Goal: Task Accomplishment & Management: Use online tool/utility

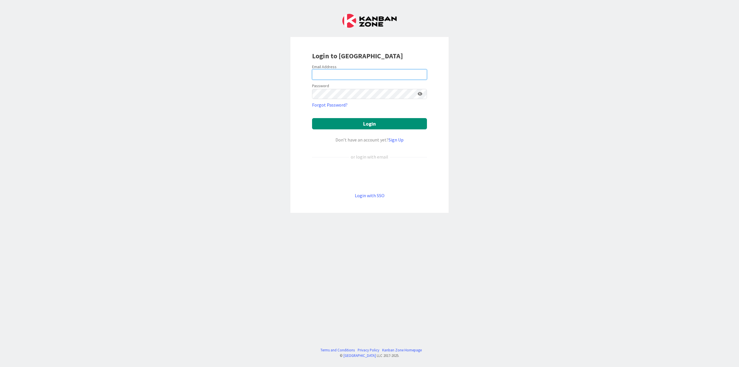
type input "[PERSON_NAME][EMAIL_ADDRESS][DOMAIN_NAME]"
click at [376, 123] on button "Login" at bounding box center [369, 123] width 115 height 11
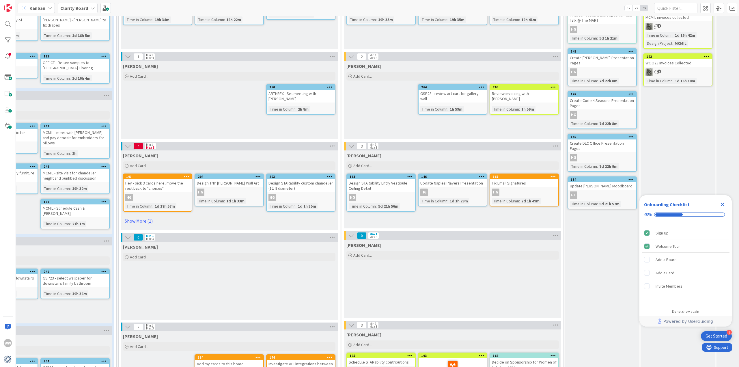
scroll to position [231, 271]
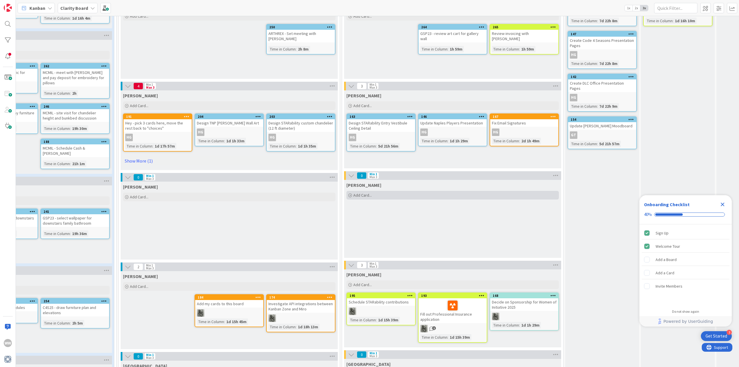
click at [362, 196] on span "Add Card..." at bounding box center [362, 194] width 18 height 5
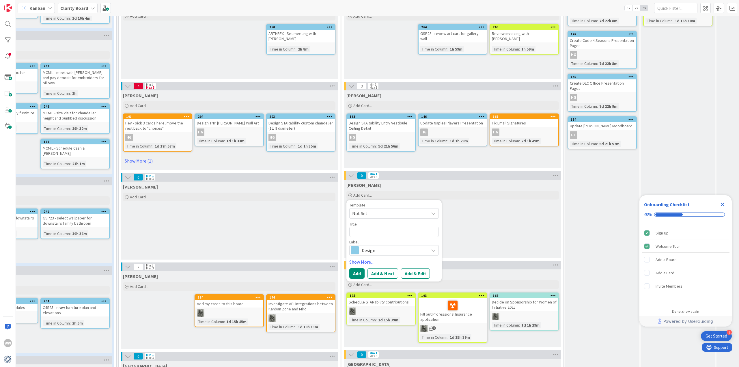
click at [432, 251] on icon at bounding box center [433, 250] width 5 height 5
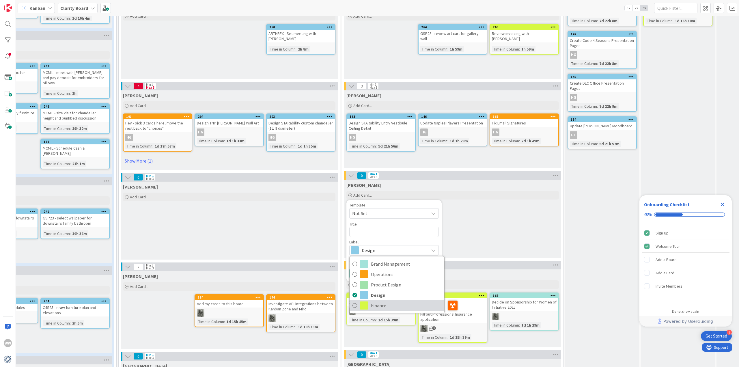
click at [355, 304] on icon at bounding box center [354, 305] width 5 height 9
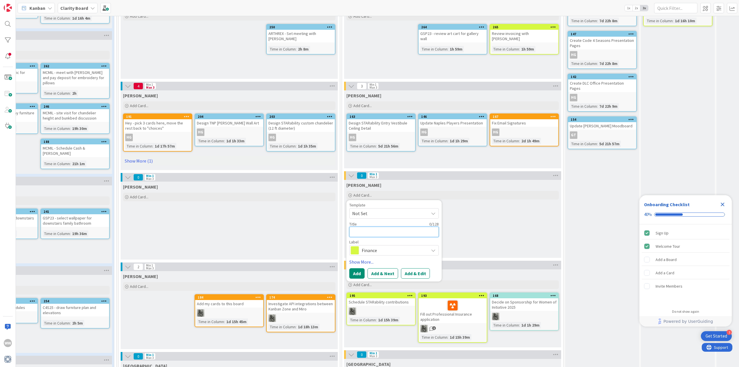
click at [363, 229] on textarea at bounding box center [393, 231] width 89 height 10
type textarea "x"
type textarea "C"
type textarea "x"
type textarea "Ca"
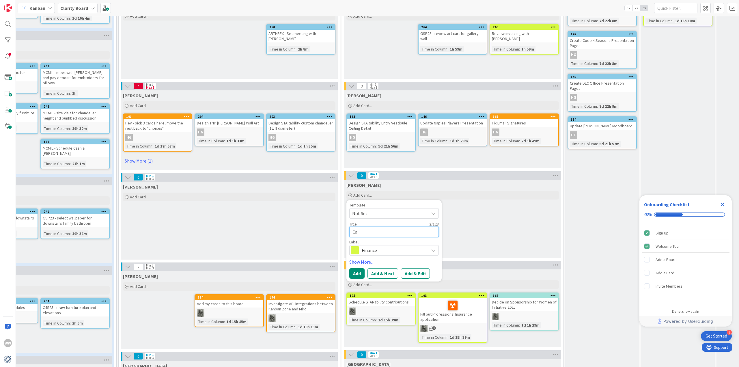
type textarea "x"
type textarea "Cal"
type textarea "x"
type textarea "Call"
type textarea "x"
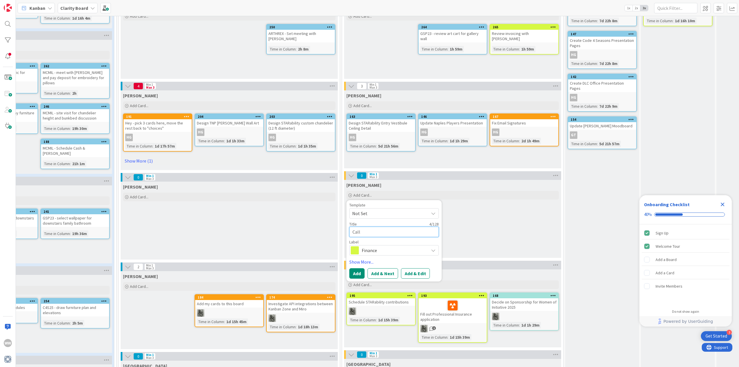
type textarea "Call"
type textarea "x"
type textarea "Call F"
type textarea "x"
type textarea "Call FL"
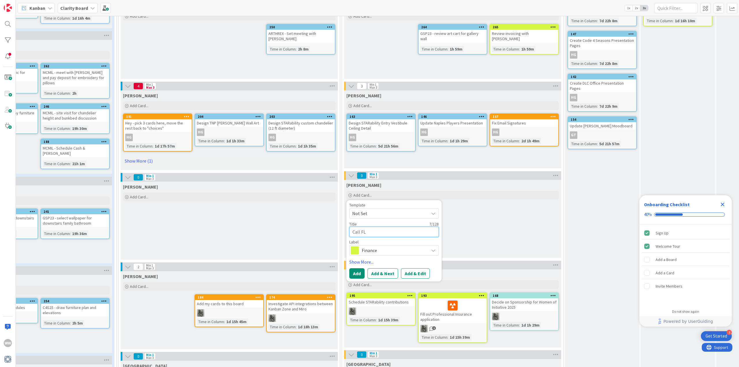
type textarea "x"
type textarea "Call FLo"
type textarea "x"
type textarea "Call FL"
type textarea "x"
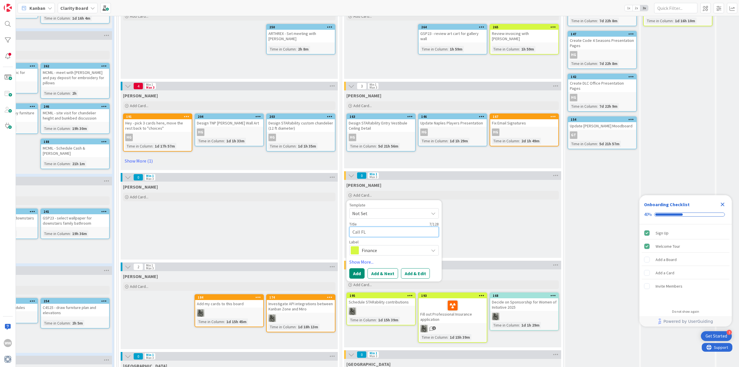
type textarea "Call FL"
type textarea "x"
type textarea "Call FL D"
type textarea "x"
type textarea "Call FL DO"
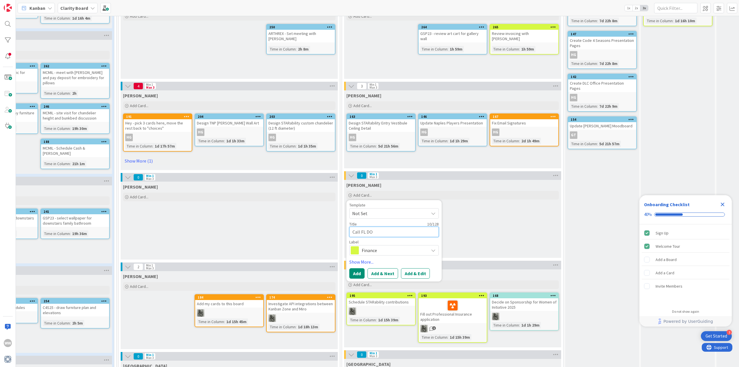
type textarea "x"
type textarea "Call FL DOR"
type textarea "x"
type textarea "Call FL DOR"
type textarea "x"
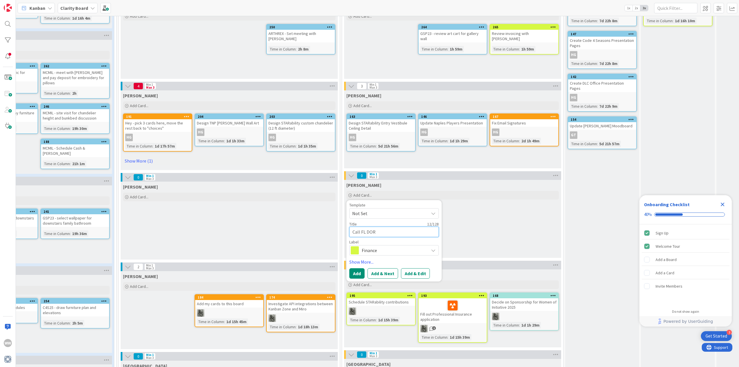
type textarea "Call FL DOR r"
type textarea "x"
type textarea "Call FL DOR re"
type textarea "x"
type textarea "Call FL DOR re"
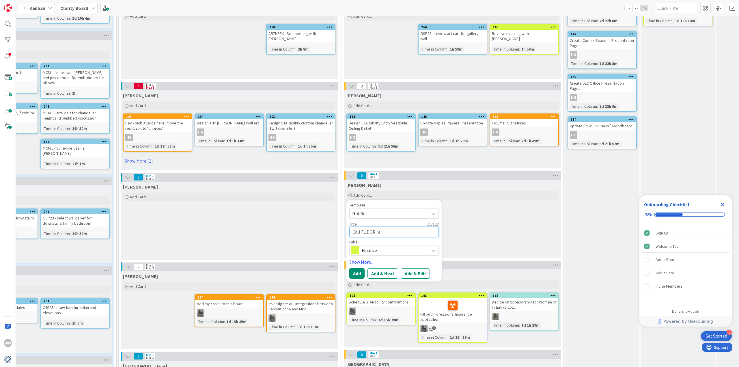
type textarea "x"
type textarea "Call FL DOR re F"
type textarea "x"
type textarea "Call FL DOR re FS"
type textarea "x"
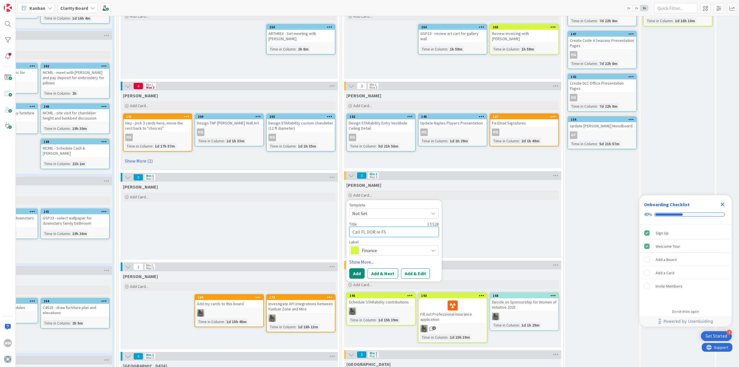
type textarea "Call FL DOR re FSP"
type textarea "x"
type textarea "Call FL DOR re FSP"
type textarea "x"
type textarea "Call FL DOR re FSP S"
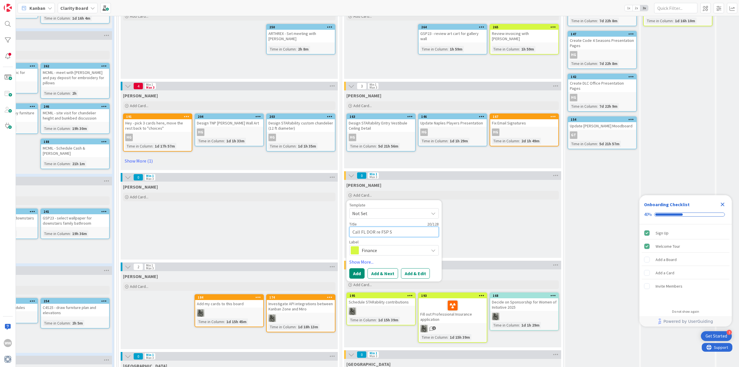
type textarea "x"
type textarea "Call FL DOR re FSP Sa"
type textarea "x"
type textarea "Call FL DOR re FSP [PERSON_NAME]"
type textarea "x"
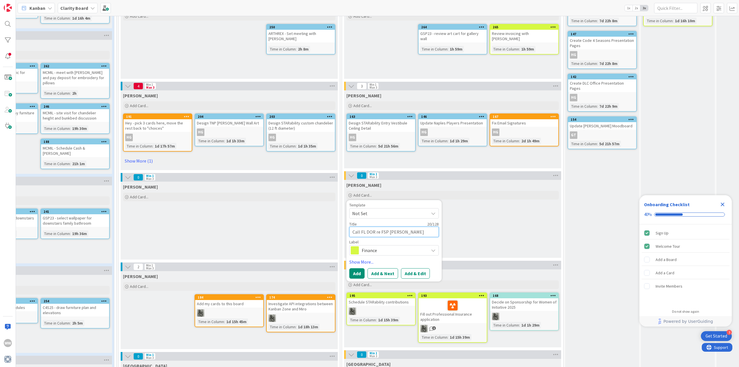
type textarea "Call FL DOR re FSP Sale"
type textarea "x"
type textarea "Call FL DOR re FSP Sales"
type textarea "x"
type textarea "Call FL DOR re FSP Sales"
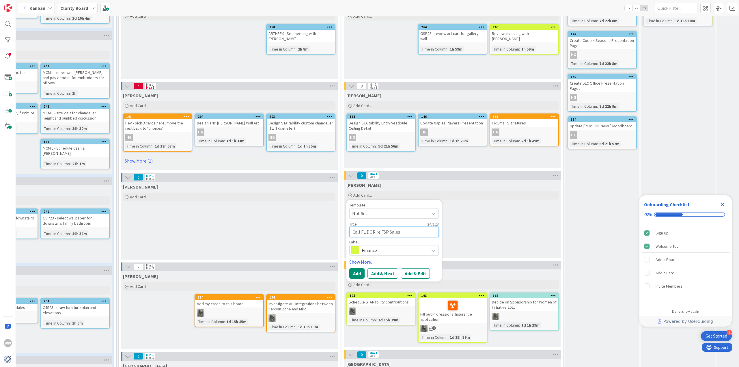
type textarea "x"
type textarea "Call FL DOR re FSP Sales T"
type textarea "x"
type textarea "Call FL DOR re FSP Sales Ta"
type textarea "x"
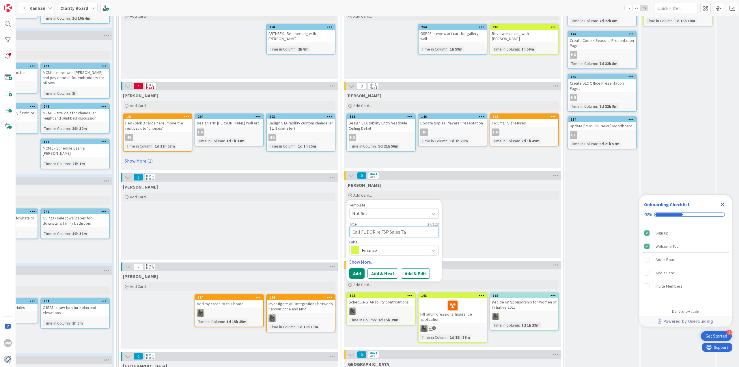
type textarea "Call FL DOR re FSP Sales Tax"
type textarea "x"
type textarea "Call FL DOR re FSP Sales Tax"
type textarea "x"
type textarea "Call FL DOR re FSP Sales Tax n"
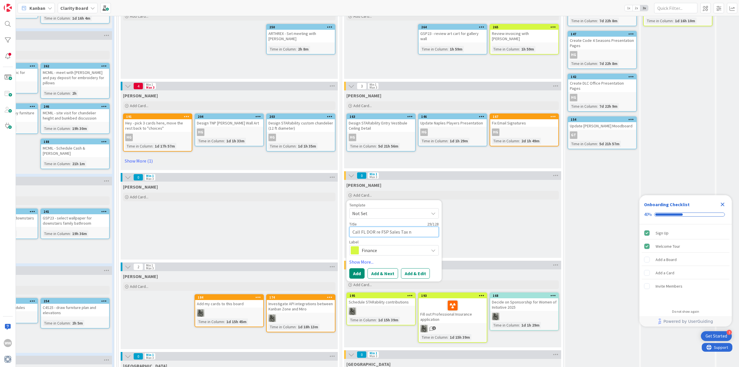
type textarea "x"
type textarea "Call FL DOR re FSP Sales Tax no"
type textarea "x"
type textarea "Call FL DOR re FSP Sales Tax not"
type textarea "x"
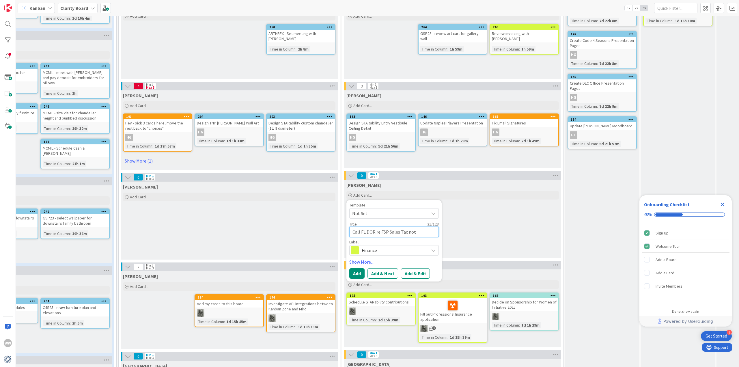
type textarea "Call FL DOR re FSP Sales Tax noti"
type textarea "x"
type textarea "Call FL DOR re FSP Sales Tax notic"
type textarea "x"
type textarea "Call FL DOR re FSP Sales Tax notice"
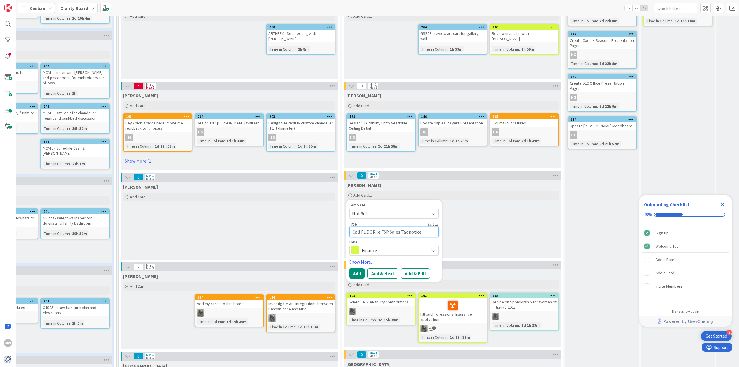
type textarea "x"
type textarea "Call FL DOR re FSP Sales Tax notice"
click at [359, 271] on button "Add" at bounding box center [356, 273] width 15 height 10
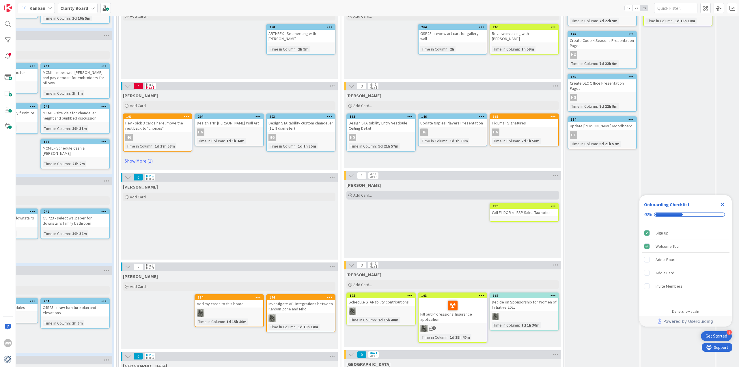
click at [357, 195] on span "Add Card..." at bounding box center [362, 194] width 18 height 5
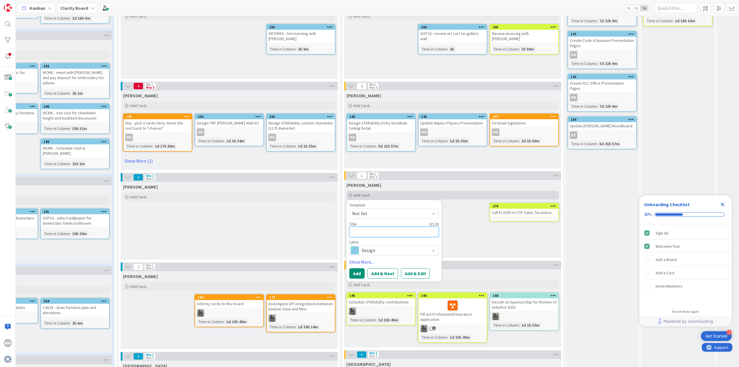
type textarea "x"
type textarea "C"
type textarea "x"
type textarea "Cl"
type textarea "x"
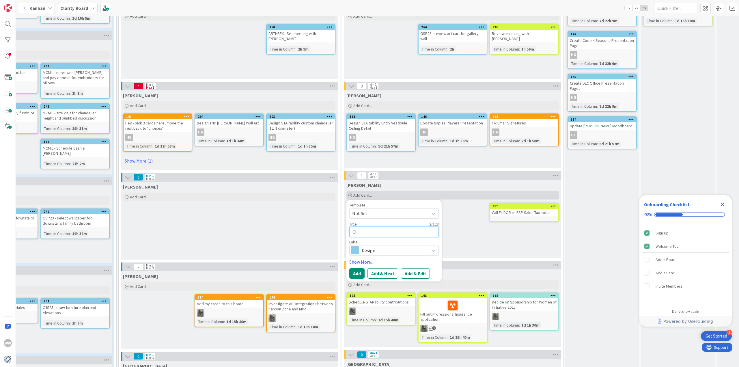
type textarea "Cll"
type textarea "x"
type textarea "Cl"
type textarea "x"
type textarea "C"
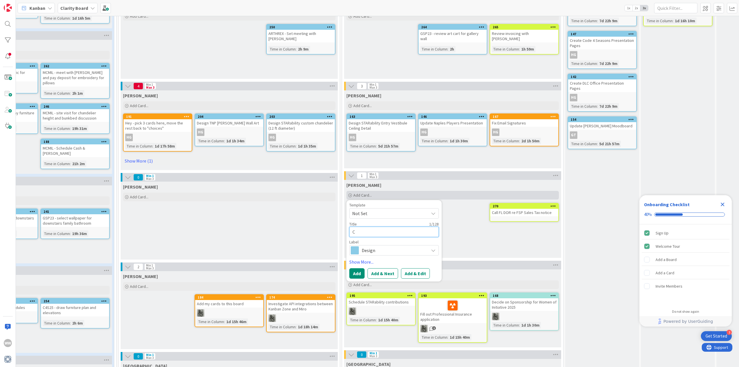
type textarea "x"
type textarea "Ca"
type textarea "x"
type textarea "Cal"
type textarea "x"
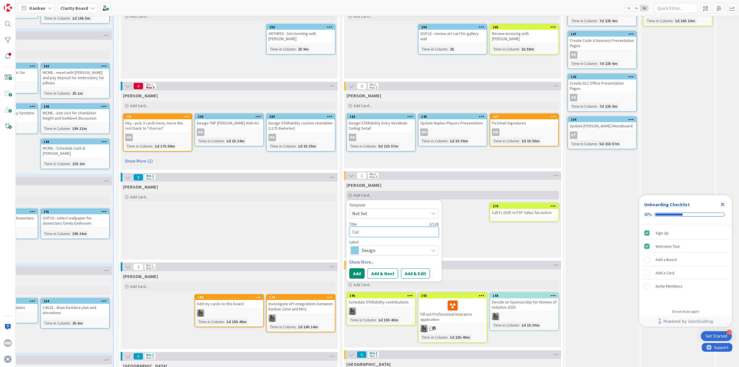
type textarea "Call"
type textarea "x"
type textarea "Call"
type textarea "x"
type textarea "Call N"
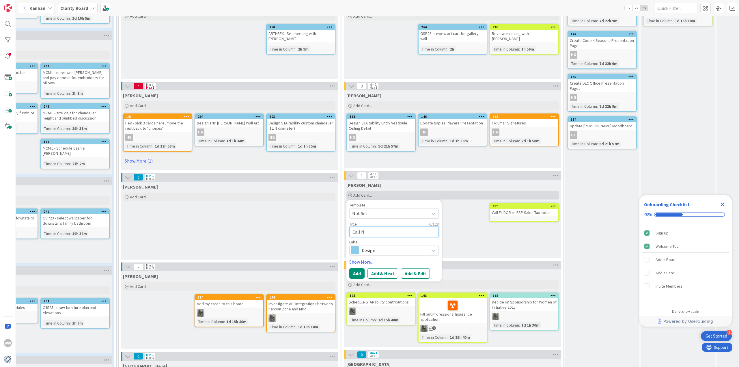
type textarea "x"
type textarea "Call NC"
type textarea "x"
type textarea "Call NC"
type textarea "x"
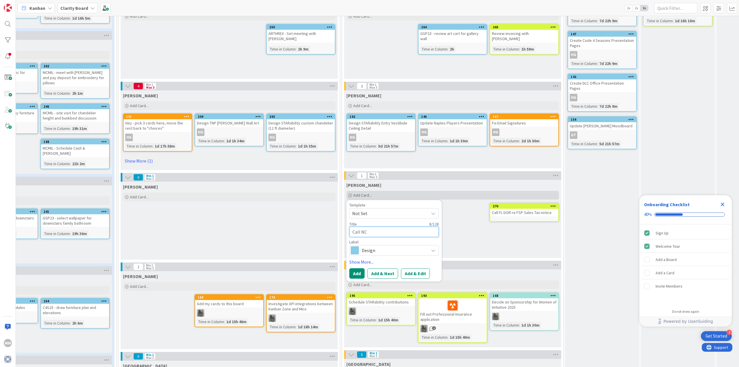
type textarea "Call NC D"
type textarea "x"
type textarea "Call NC DO"
type textarea "x"
type textarea "Call NC DOR"
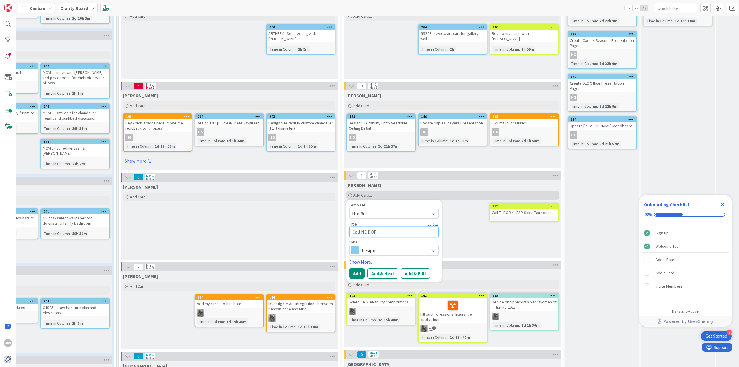
type textarea "x"
type textarea "Call NC DOR"
type textarea "x"
type textarea "Call NC DOR -"
type textarea "x"
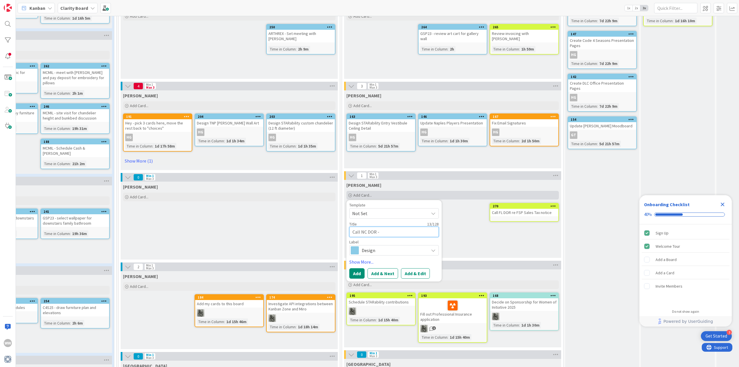
type textarea "Call NC DOR -"
type textarea "x"
type textarea "Call NC DOR - D"
type textarea "x"
type textarea "Call NC DOR - De"
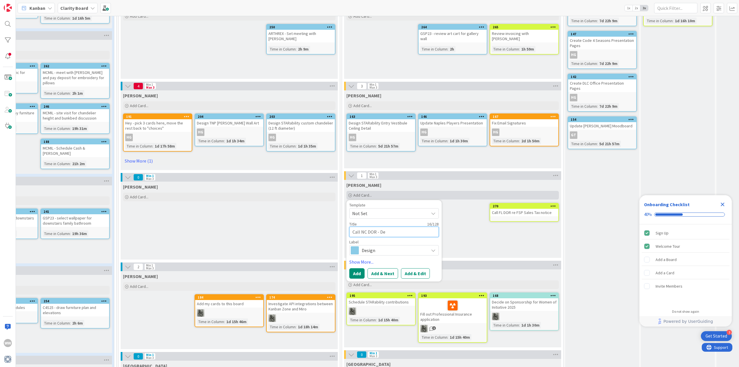
type textarea "x"
type textarea "Call NC DOR - Det"
type textarea "x"
type textarea "Call NC DOR - Dete"
type textarea "x"
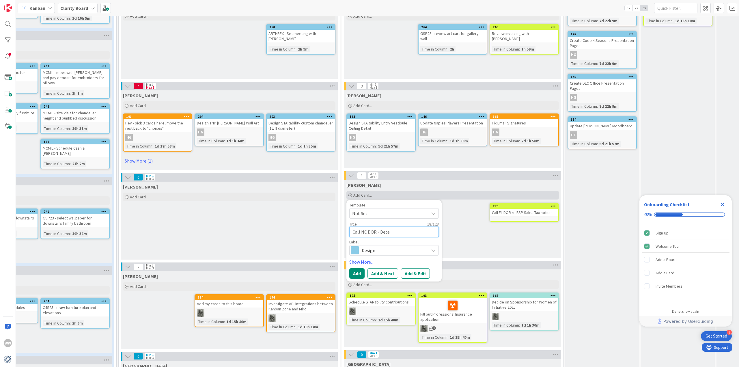
type textarea "Call NC DOR - Deter"
type textarea "x"
type textarea "Call NC DOR - Determ"
type textarea "x"
type textarea "Call NC DOR - Determi"
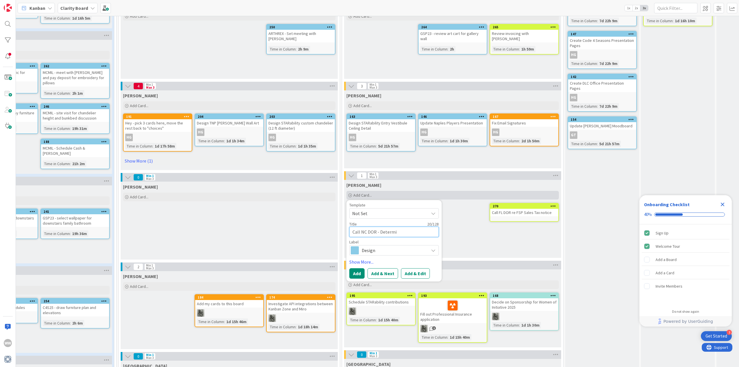
type textarea "x"
type textarea "Call NC DOR - Determin"
type textarea "x"
type textarea "Call NC DOR - Determine"
type textarea "x"
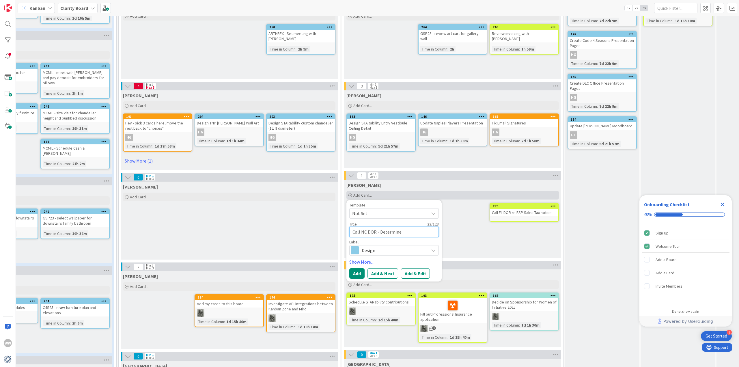
type textarea "Call NC DOR - Determine"
type textarea "x"
type textarea "Call NC DOR - Determine S"
type textarea "x"
type textarea "Call NC DOR - Determine Sa"
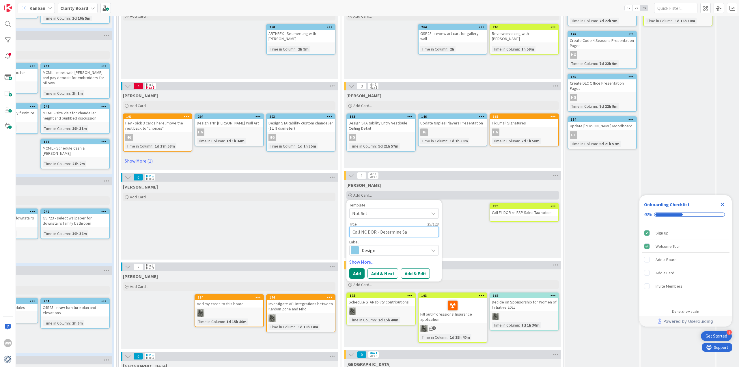
type textarea "x"
type textarea "Call NC DOR - Determine [PERSON_NAME]"
type textarea "x"
type textarea "Call NC DOR - Determine Sale"
type textarea "x"
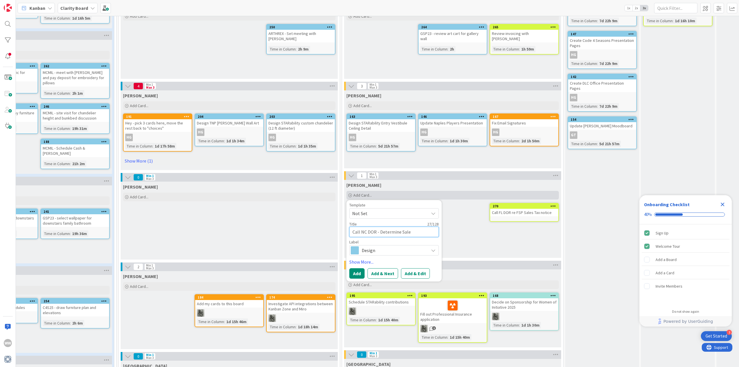
type textarea "Call NC DOR - Determine Sales"
type textarea "x"
type textarea "Call NC DOR - Determine Sales"
type textarea "x"
type textarea "Call NC DOR - Determine Sales t"
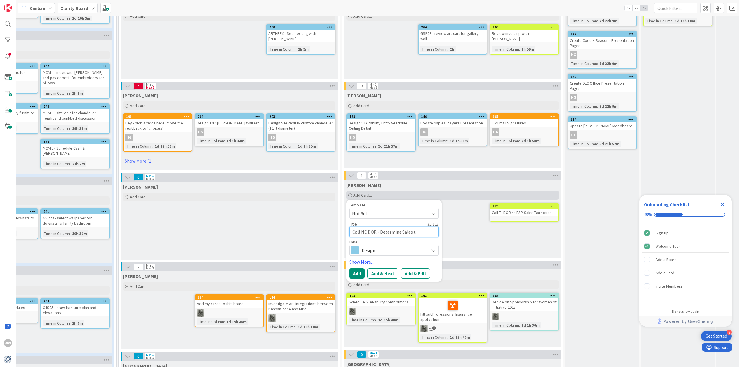
type textarea "x"
type textarea "Call NC DOR - Determine Sales ta"
type textarea "x"
type textarea "Call NC DOR - Determine Sales tax"
type textarea "x"
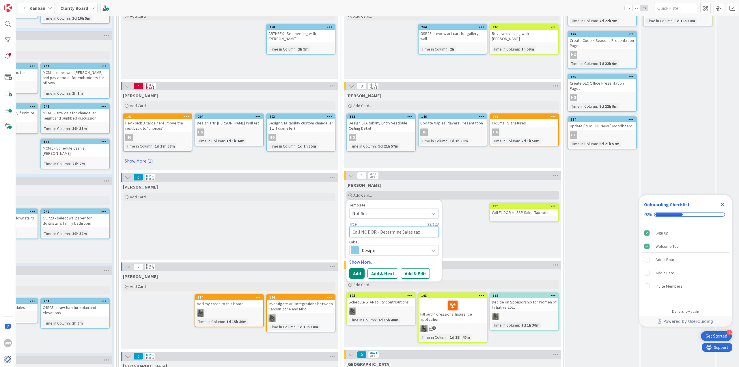
type textarea "Call NC DOR - Determine Sales tax"
type textarea "x"
type textarea "Call NC DOR - Determine Sales tax s"
type textarea "x"
type textarea "Call NC DOR - Determine Sales tax si"
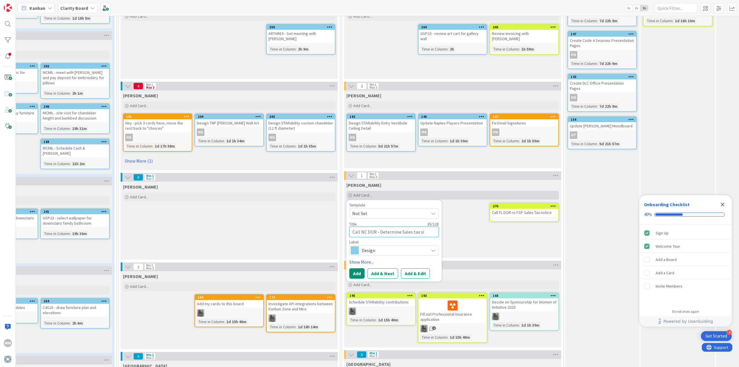
type textarea "x"
type textarea "Call NC DOR - Determine Sales tax sit"
type textarea "x"
type textarea "Call NC DOR - Determine Sales tax situ"
type textarea "x"
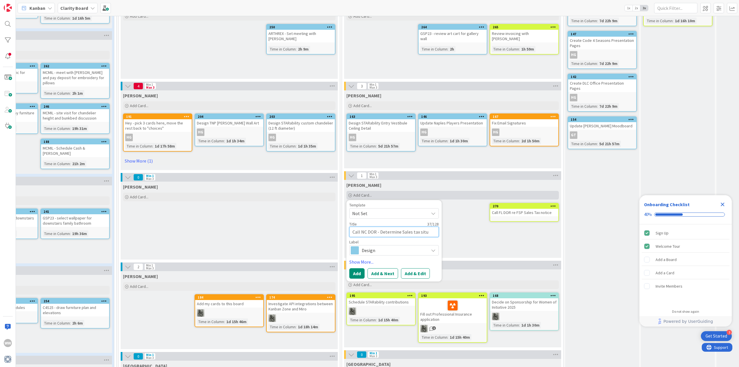
type textarea "Call NC DOR - Determine Sales tax situr"
type textarea "x"
type textarea "Call NC DOR - Determine Sales tax situ"
type textarea "x"
type textarea "Call NC DOR - Determine Sales tax sit"
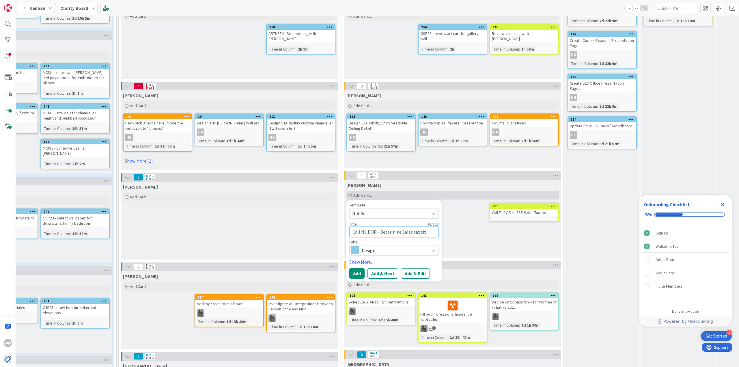
type textarea "x"
type textarea "Call NC DOR - Determine Sales tax si"
type textarea "x"
type textarea "Call NC DOR - Determine Sales tax s"
type textarea "x"
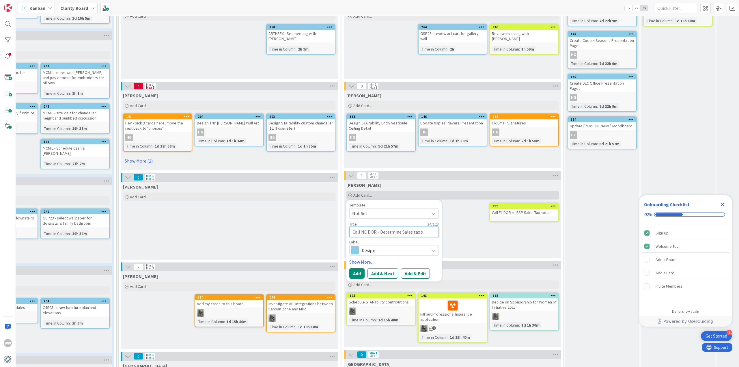
type textarea "Call NC DOR - Determine Sales tax"
type textarea "x"
type textarea "Call NC DOR - Determine Sales tax"
type textarea "x"
type textarea "Call NC DOR - Determine Sales ta"
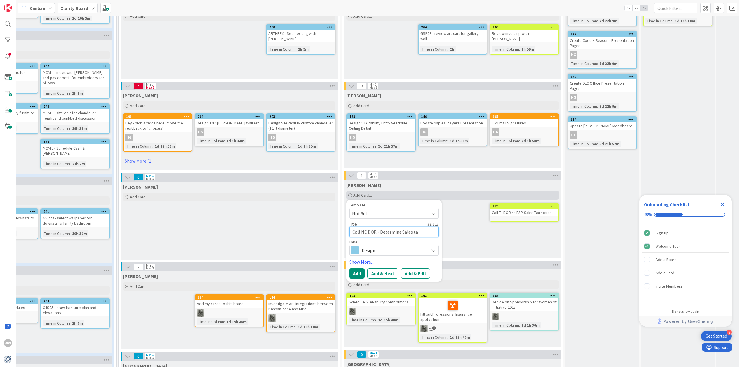
type textarea "x"
type textarea "Call NC DOR - Determine Sales t"
type textarea "x"
type textarea "Call NC DOR - Determine Sales"
type textarea "x"
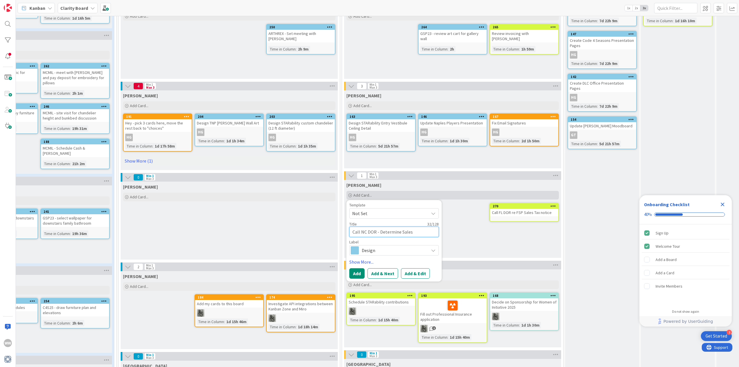
type textarea "Call NC DOR - Determine Sales"
type textarea "x"
type textarea "Call NC DOR - Determine Sale"
type textarea "x"
type textarea "Call NC DOR - Determine [PERSON_NAME]"
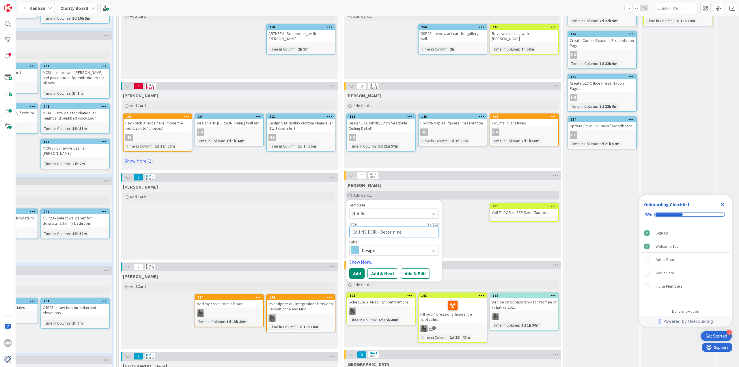
type textarea "x"
type textarea "Call NC DOR - Determine Sa"
type textarea "x"
type textarea "Call NC DOR - Determine S"
type textarea "x"
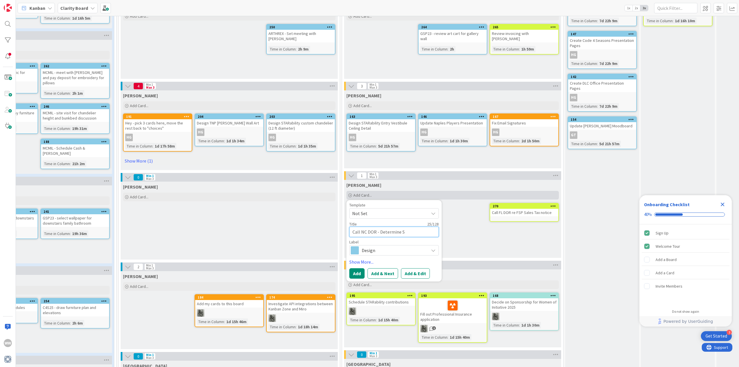
type textarea "Call NC DOR - Determine"
type textarea "x"
type textarea "Call NC DOR - Determine i"
type textarea "x"
type textarea "Call NC DOR - Determine if"
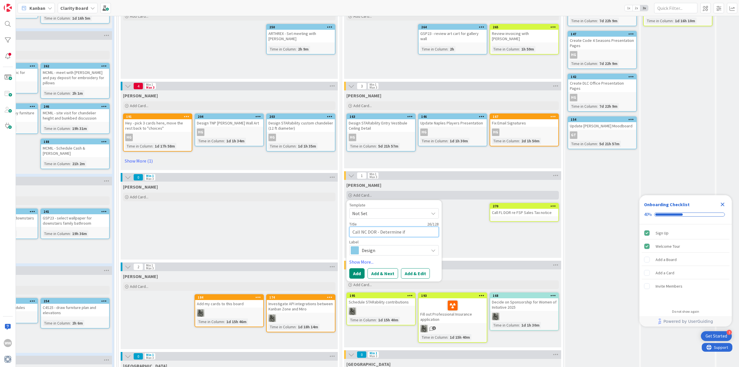
type textarea "x"
type textarea "Call NC DOR - Determine if"
type textarea "x"
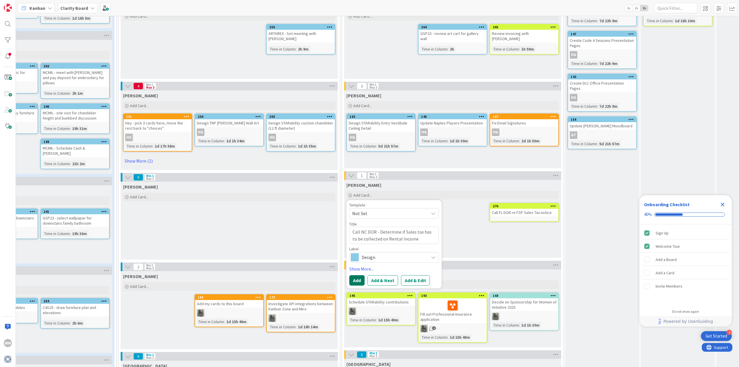
click at [358, 281] on button "Add" at bounding box center [356, 280] width 15 height 10
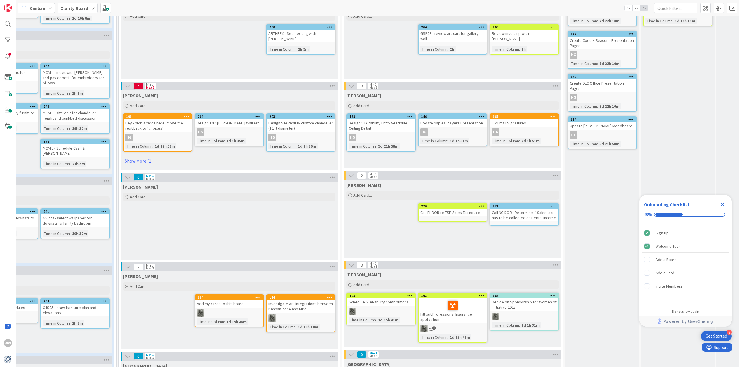
click at [520, 213] on div "Call NC DOR - Determine if Sales tax has to be collected on Rental Income" at bounding box center [524, 215] width 68 height 13
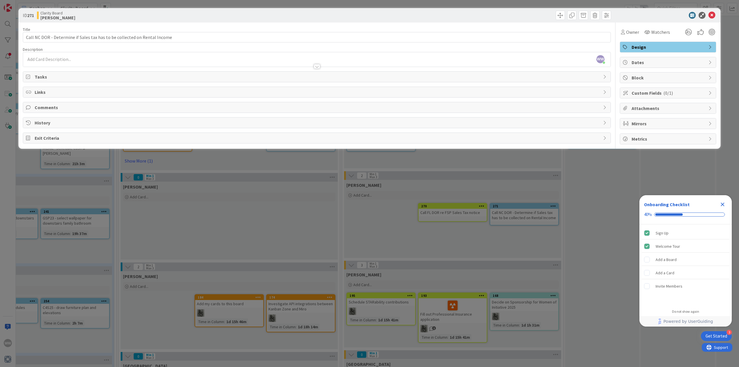
click at [709, 48] on icon at bounding box center [710, 47] width 5 height 5
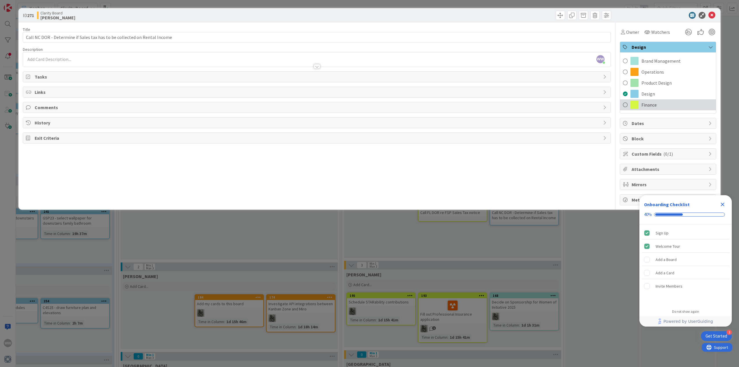
click at [652, 105] on span "Finance" at bounding box center [648, 104] width 15 height 7
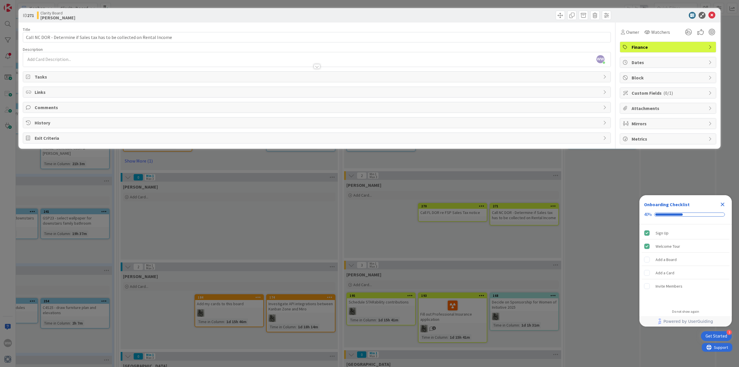
click at [497, 232] on div "ID 271 Clarity Board [PERSON_NAME] Title 74 / 128 Call NC DOR - Determine if Sa…" at bounding box center [369, 183] width 739 height 367
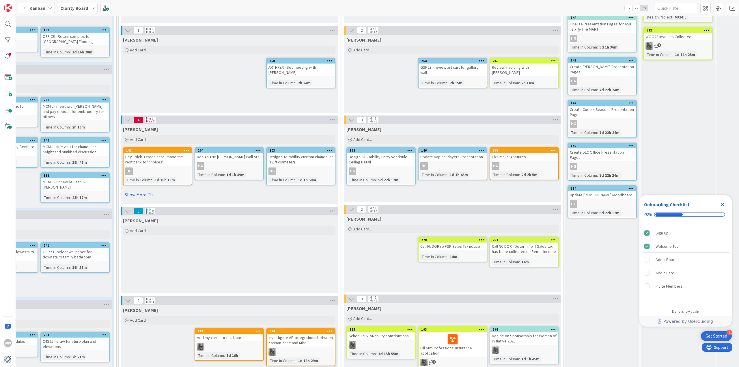
scroll to position [260, 271]
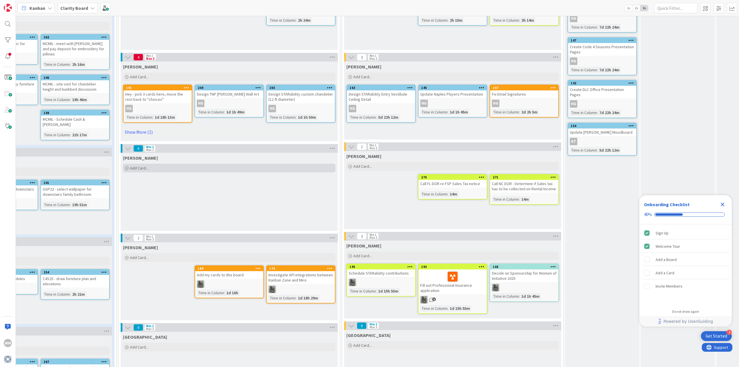
click at [137, 166] on span "Add Card..." at bounding box center [139, 167] width 18 height 5
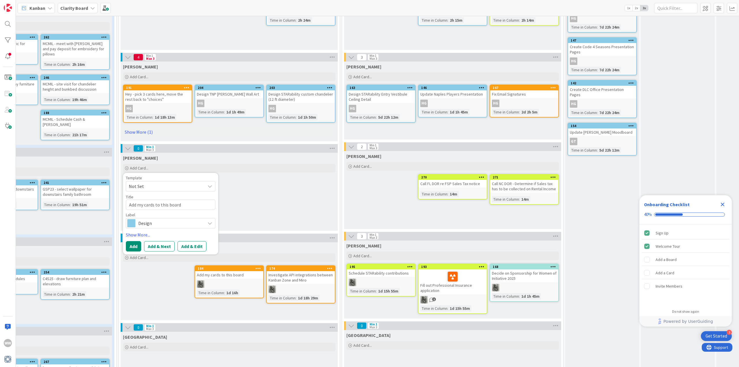
click at [211, 224] on icon at bounding box center [209, 223] width 5 height 5
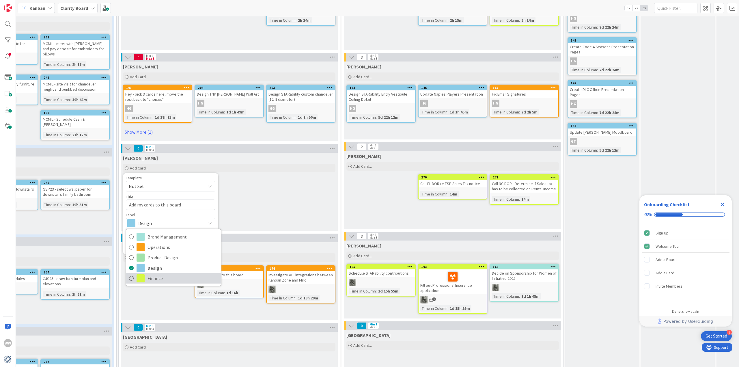
click at [133, 278] on link "Finance" at bounding box center [173, 278] width 95 height 10
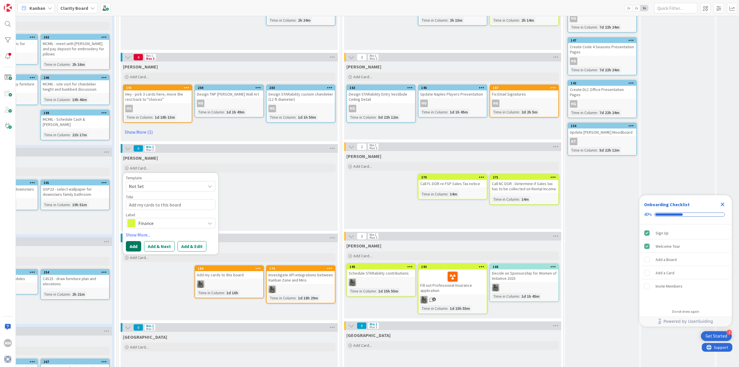
click at [136, 244] on button "Add" at bounding box center [133, 246] width 15 height 10
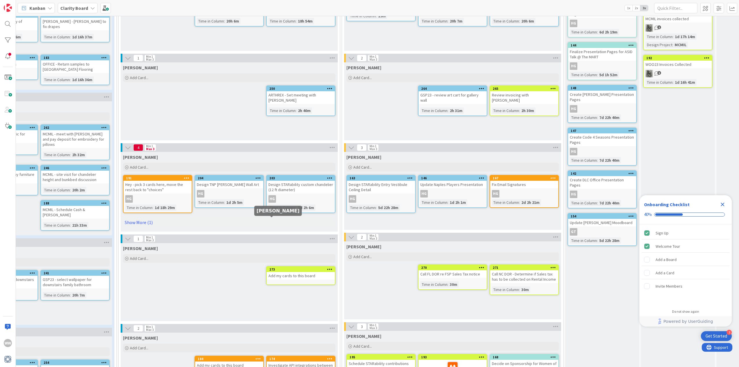
scroll to position [173, 271]
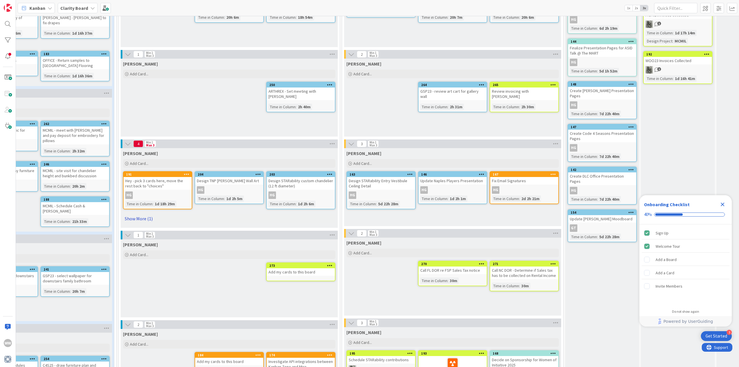
click at [136, 218] on link "Show More (1)" at bounding box center [229, 218] width 212 height 9
